Goal: Task Accomplishment & Management: Manage account settings

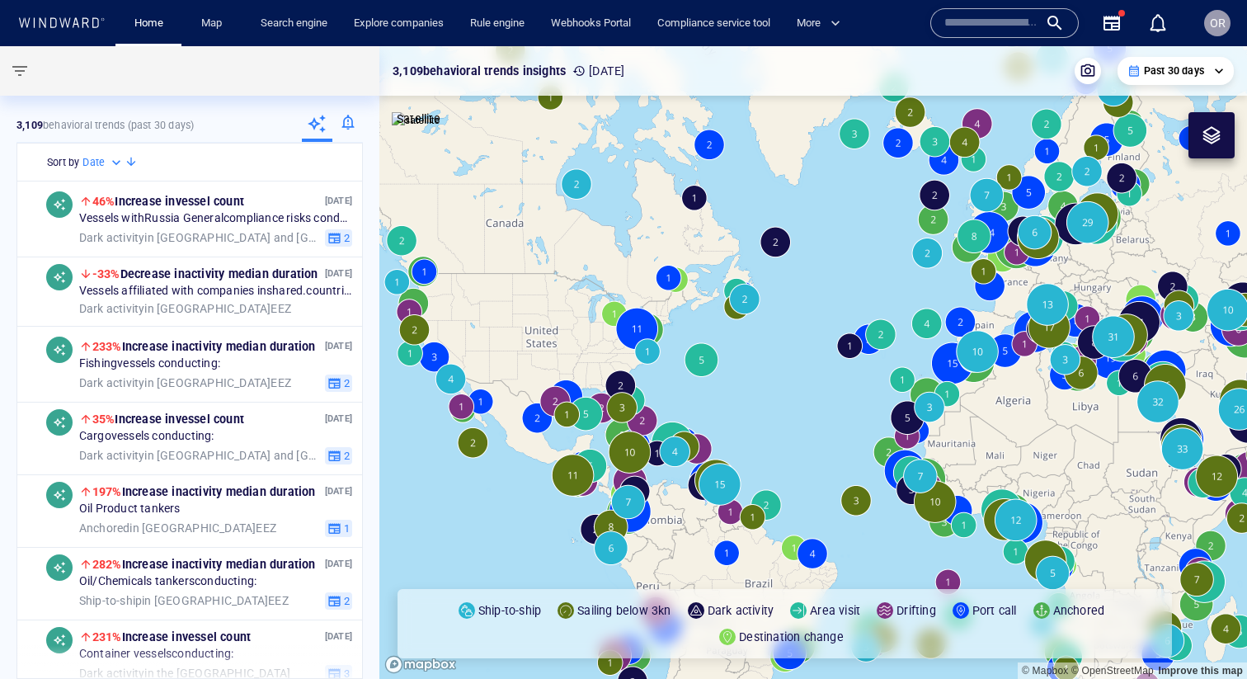
click at [348, 120] on div at bounding box center [347, 125] width 31 height 33
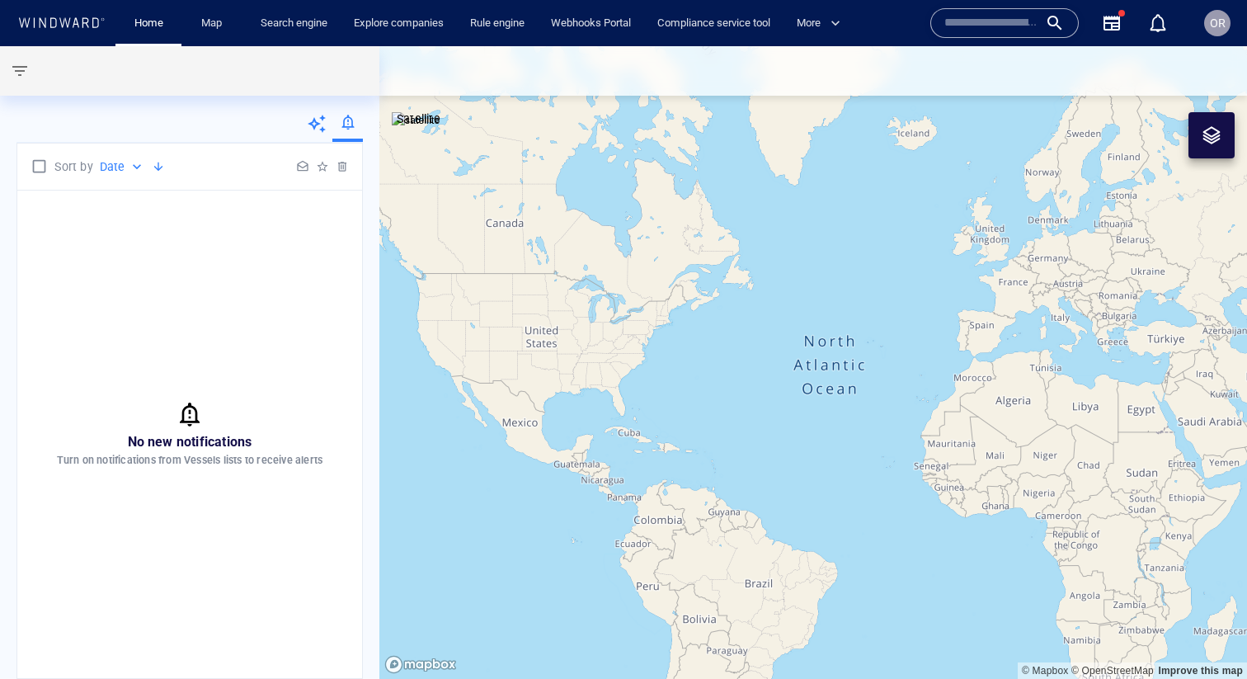
click at [321, 134] on div at bounding box center [317, 125] width 31 height 33
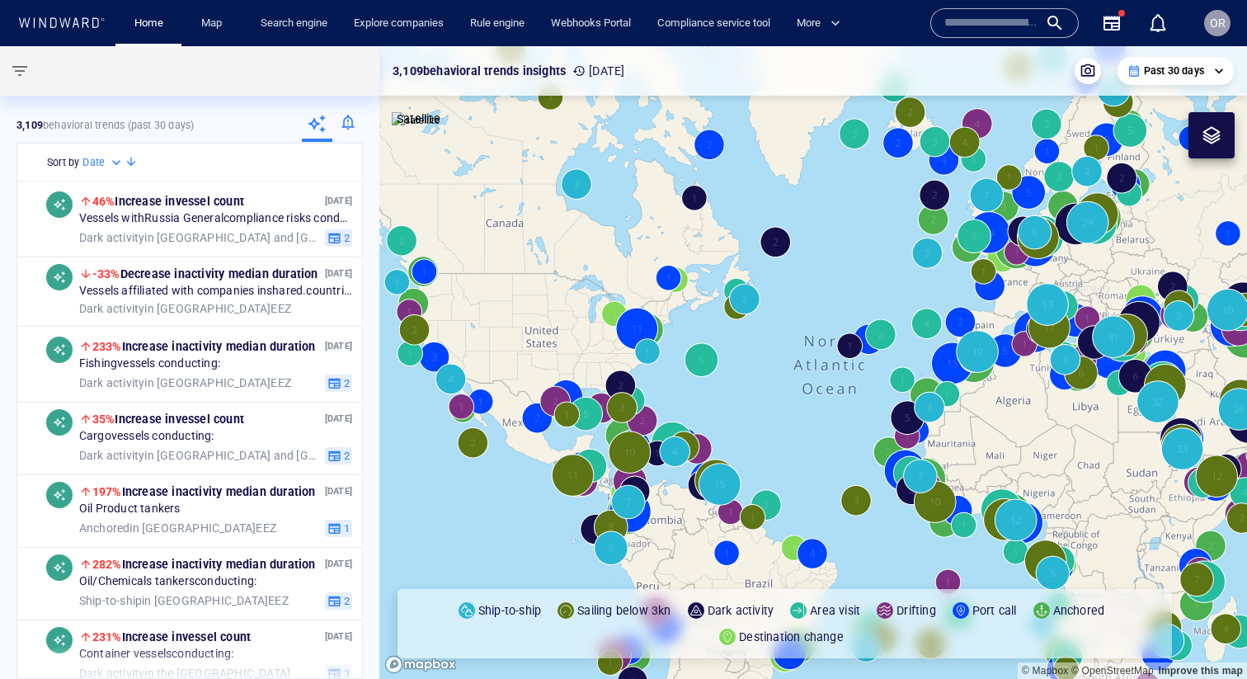
click at [342, 125] on div at bounding box center [347, 125] width 31 height 33
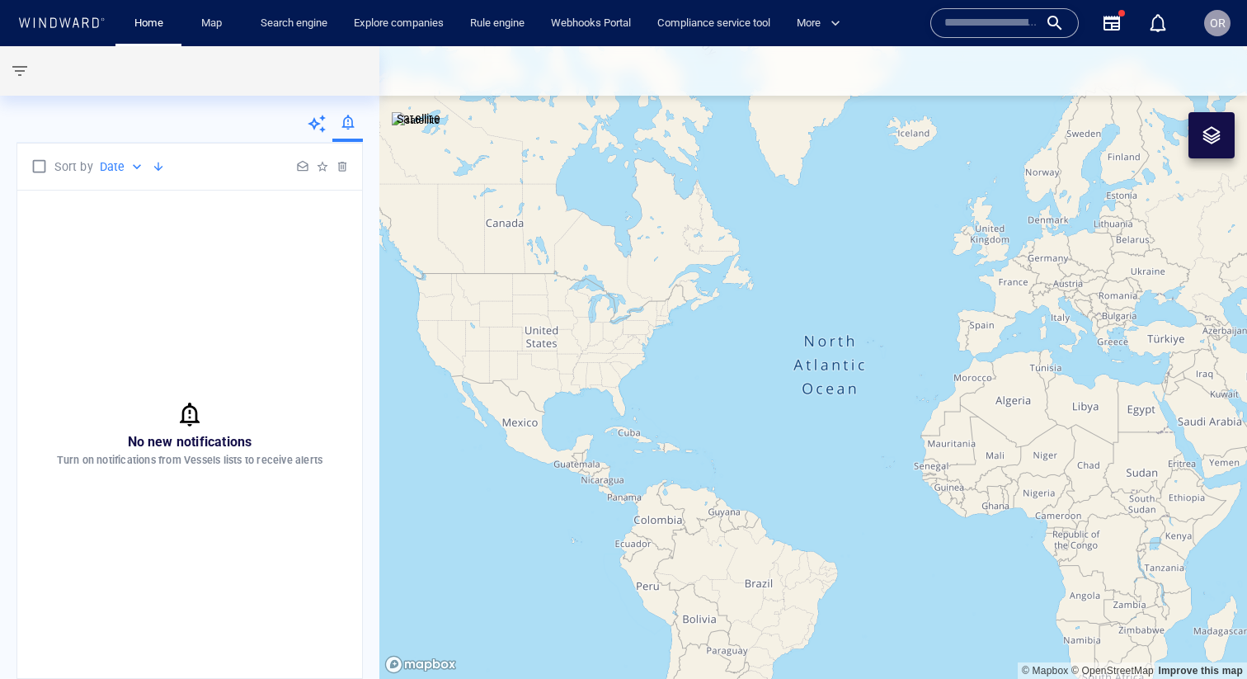
click at [318, 125] on icon at bounding box center [317, 124] width 20 height 20
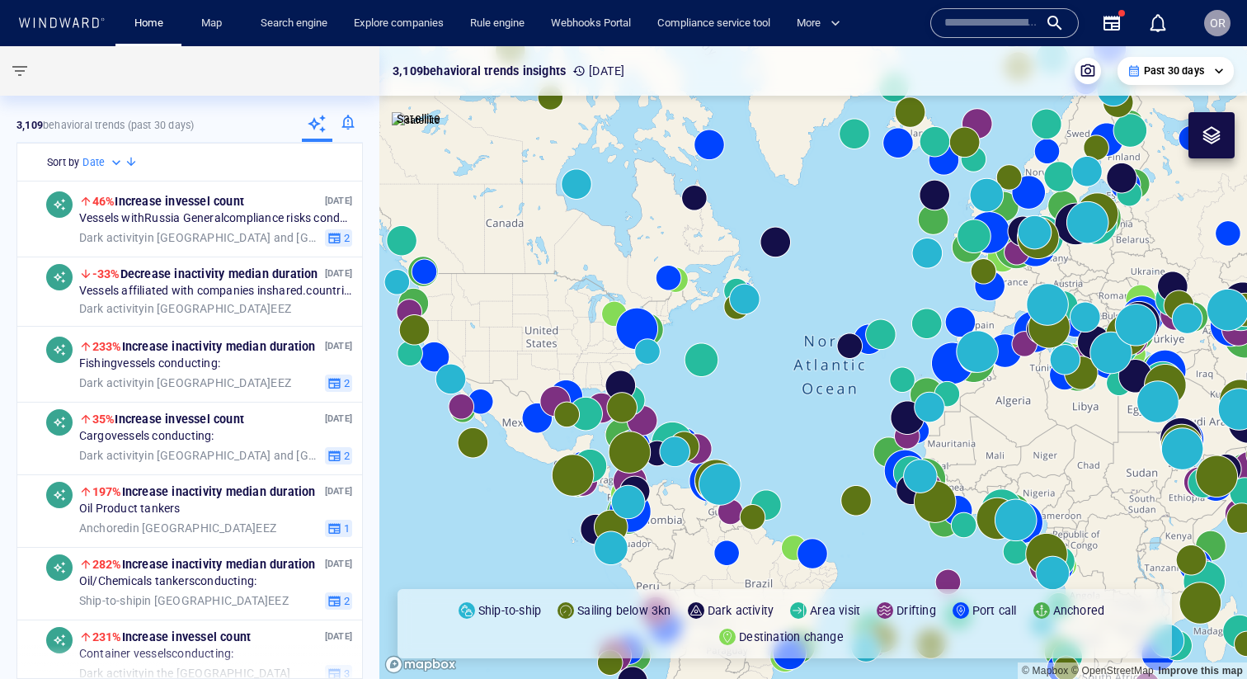
click at [347, 125] on div at bounding box center [347, 125] width 31 height 33
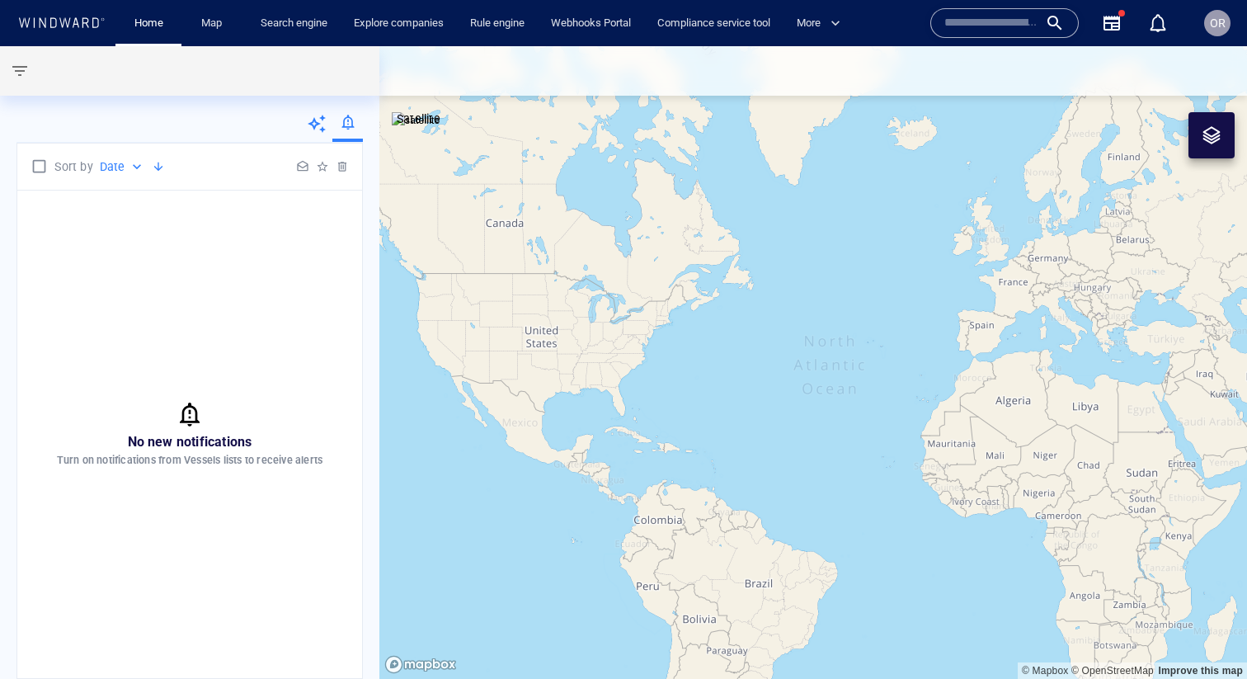
click at [330, 125] on div at bounding box center [317, 125] width 31 height 33
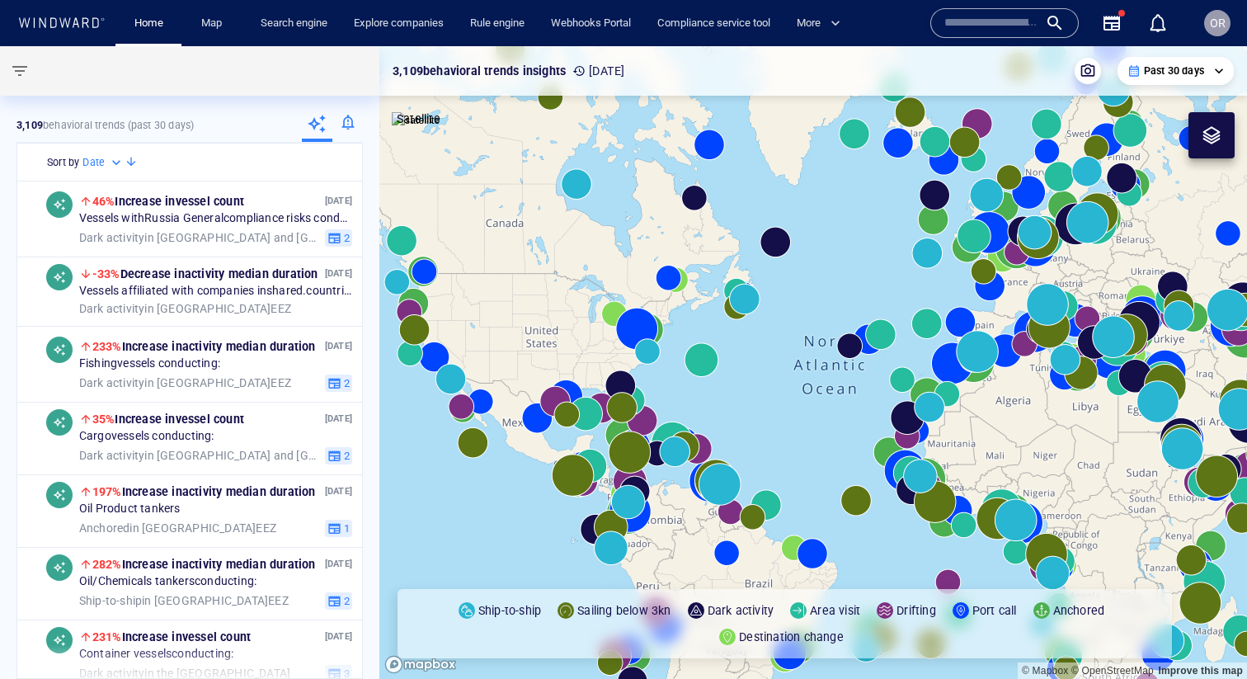
click at [351, 125] on div at bounding box center [347, 125] width 31 height 33
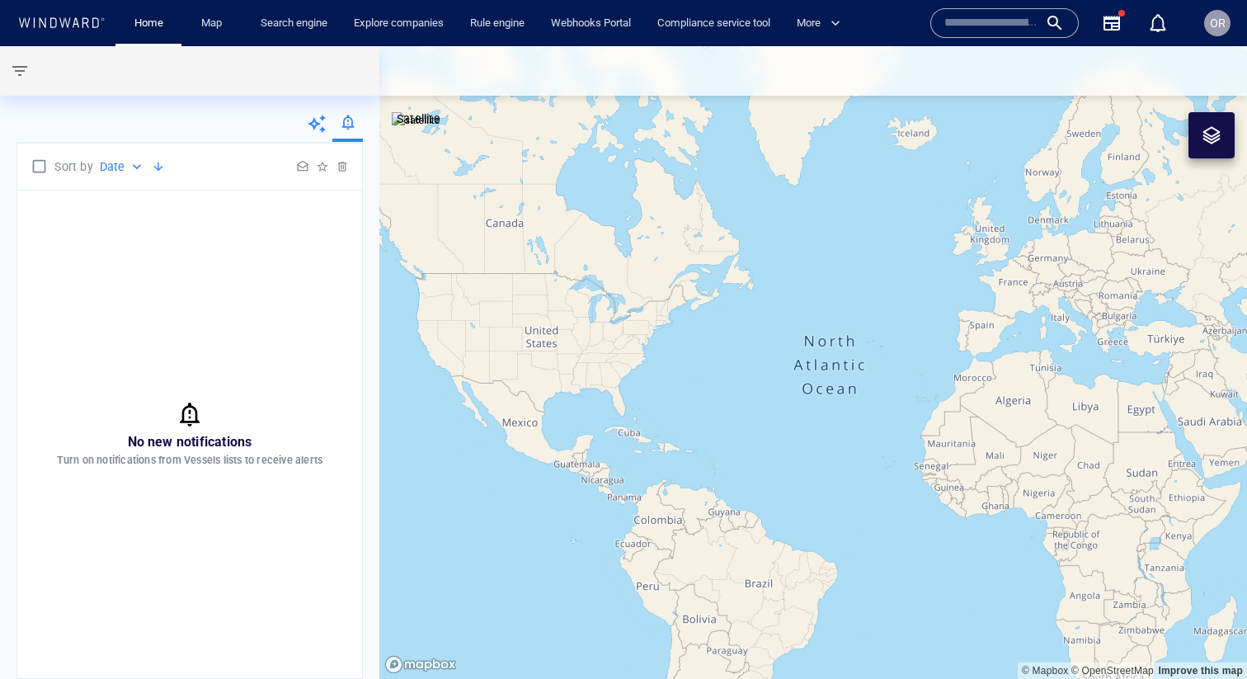
click at [323, 127] on icon at bounding box center [317, 124] width 20 height 20
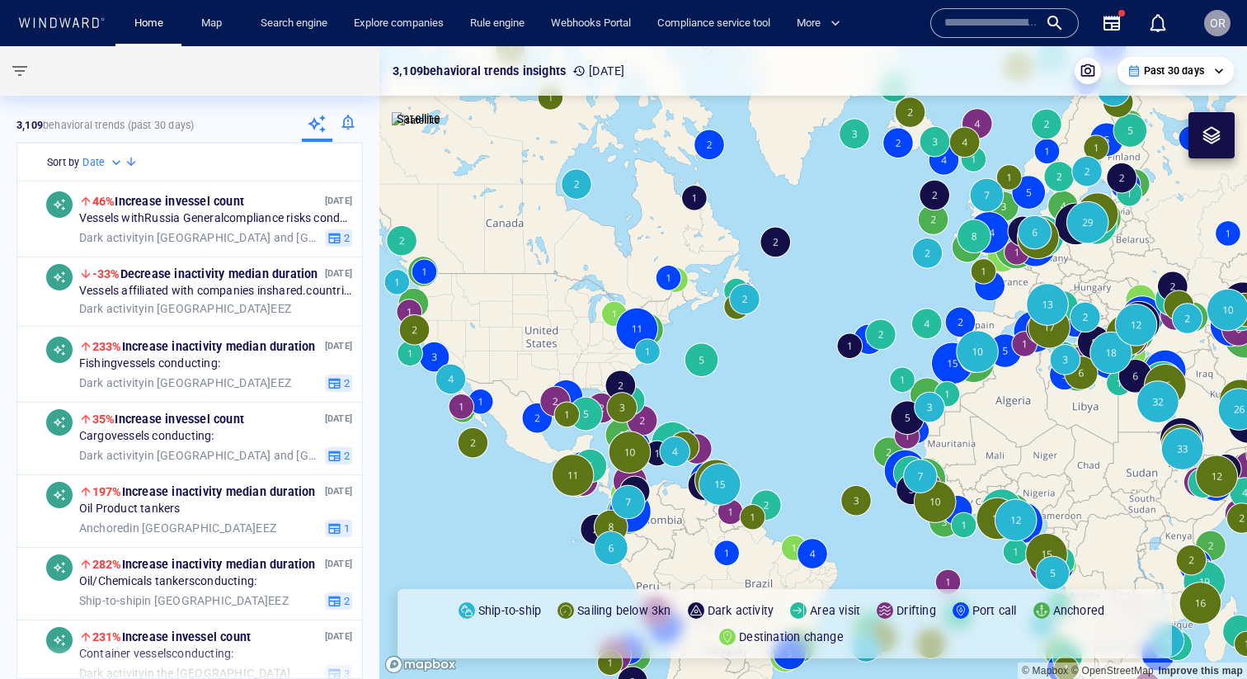
click at [1218, 26] on span "OR" at bounding box center [1218, 22] width 16 height 13
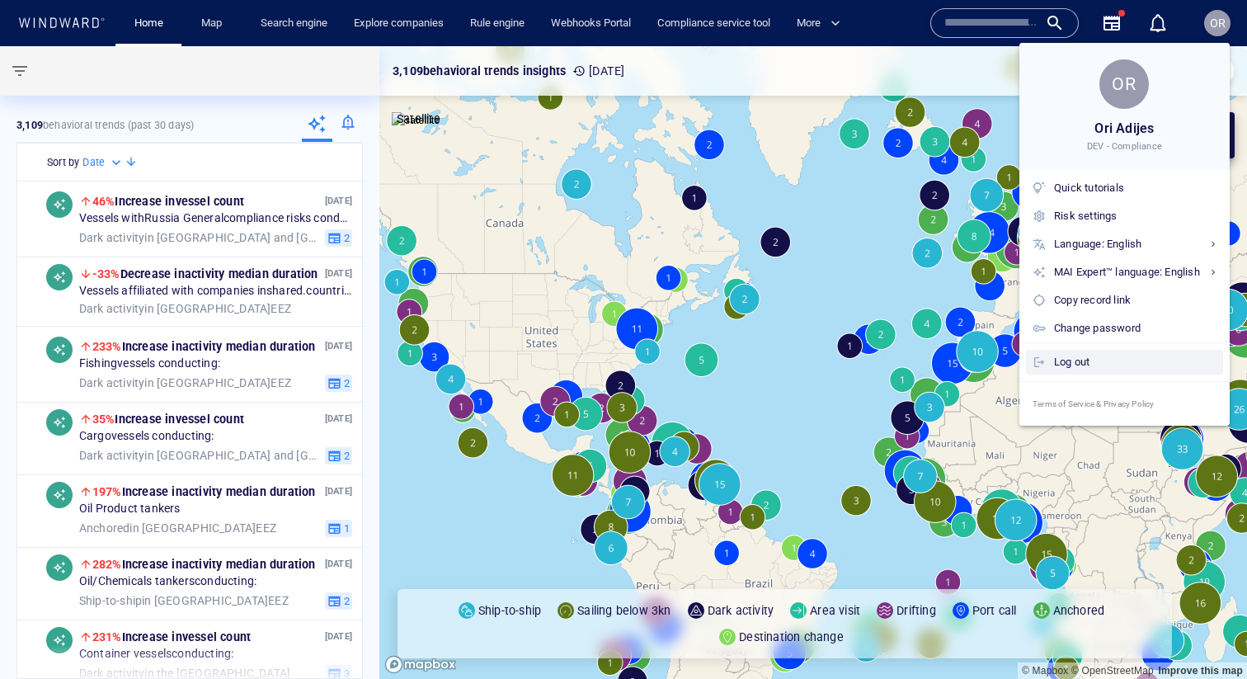
click at [1082, 370] on div "Log out" at bounding box center [1135, 362] width 163 height 18
